Goal: Communication & Community: Answer question/provide support

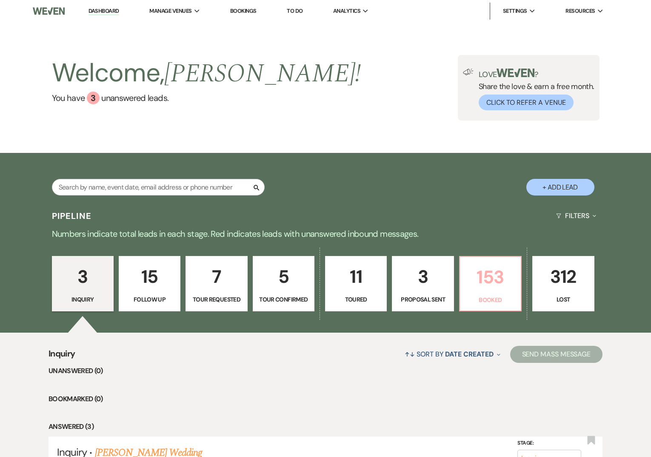
click at [490, 275] on p "153" at bounding box center [490, 277] width 51 height 29
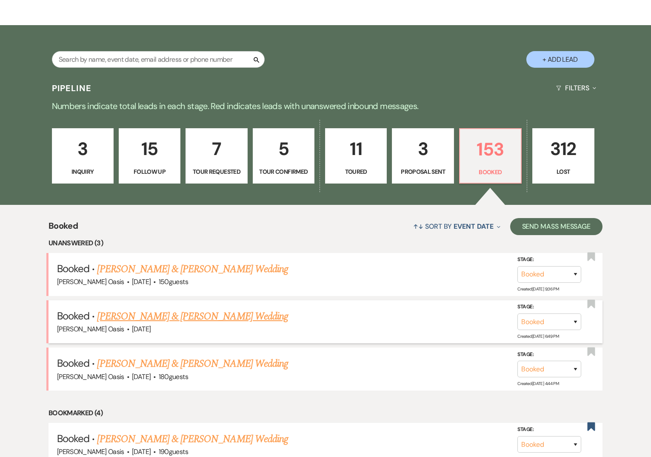
scroll to position [128, 0]
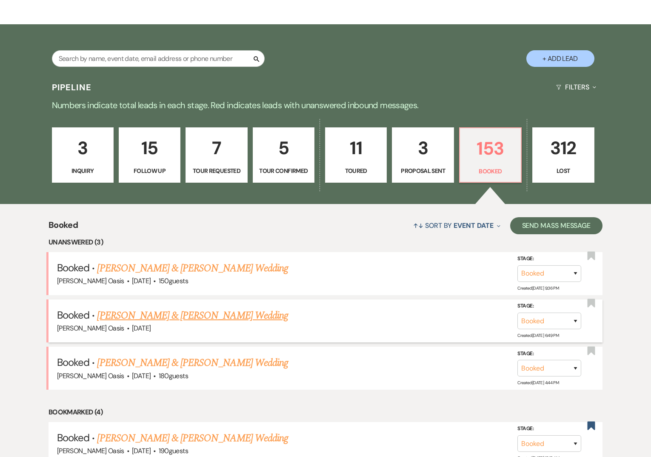
click at [169, 312] on link "[PERSON_NAME] & [PERSON_NAME] Wedding" at bounding box center [192, 315] width 191 height 15
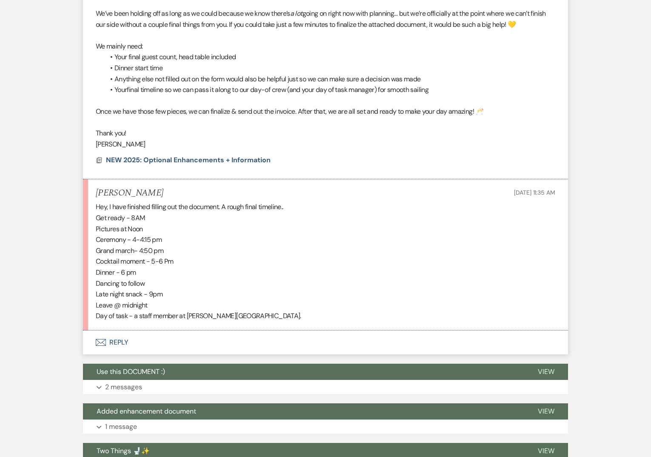
scroll to position [325, 0]
click at [140, 340] on button "Envelope Reply" at bounding box center [325, 342] width 485 height 24
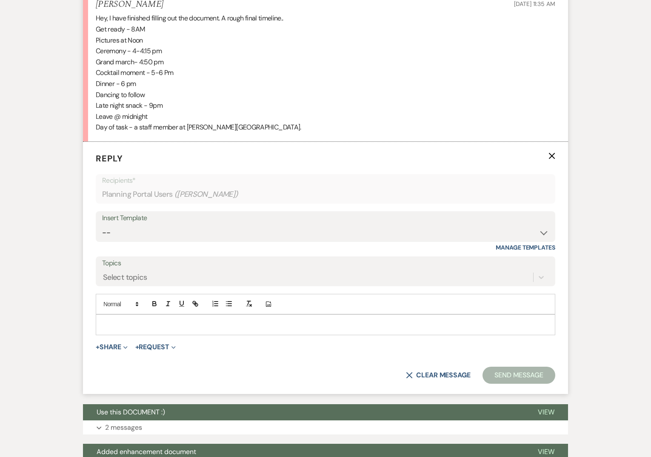
scroll to position [514, 0]
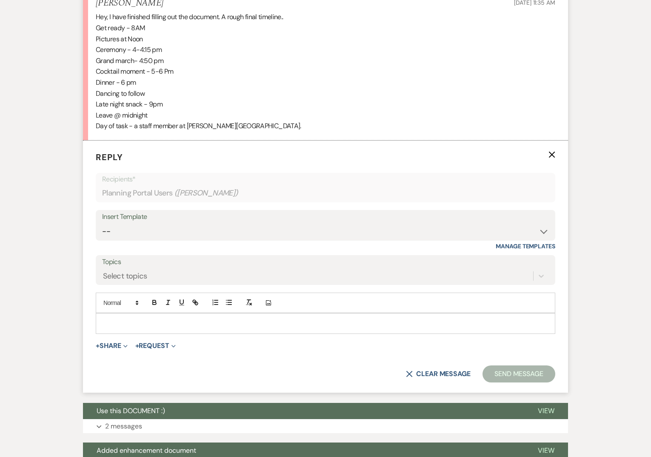
click at [134, 326] on p at bounding box center [326, 322] width 446 height 9
click at [514, 371] on button "Send Message" at bounding box center [518, 373] width 73 height 17
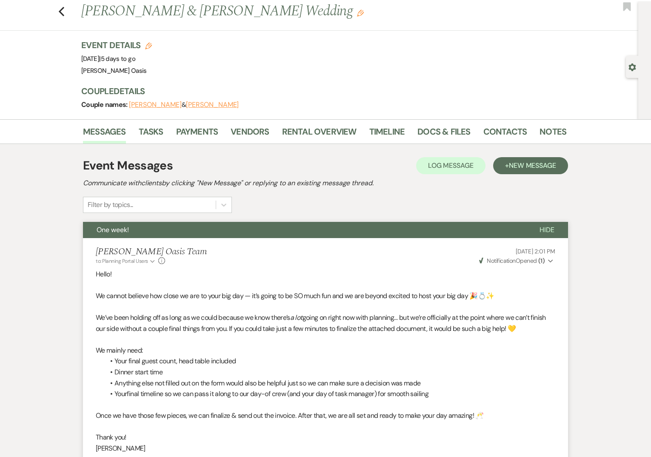
scroll to position [26, 0]
